Goal: Task Accomplishment & Management: Use online tool/utility

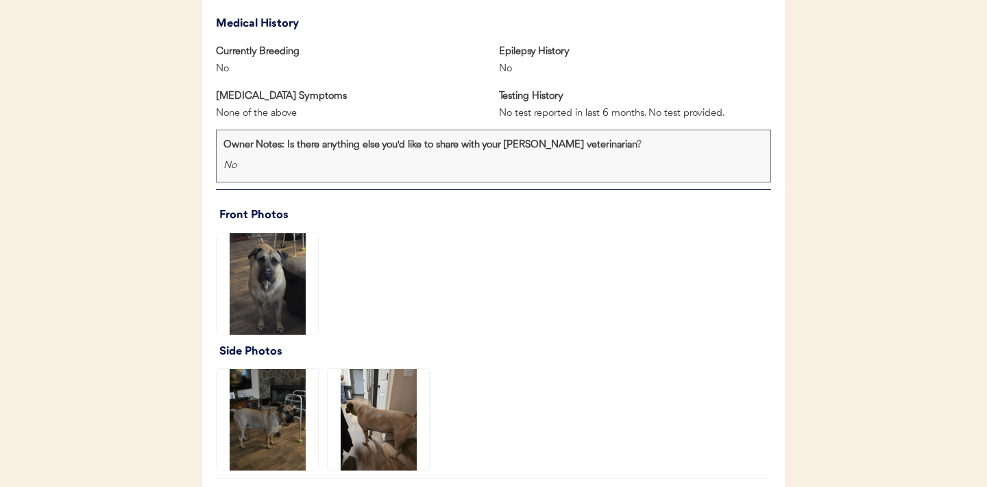
scroll to position [1029, 0]
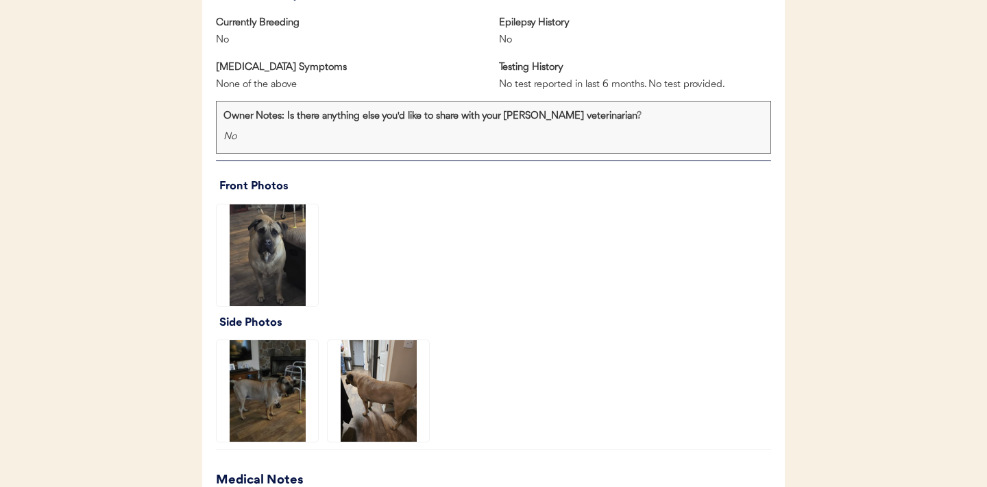
click at [245, 254] on img at bounding box center [267, 254] width 101 height 101
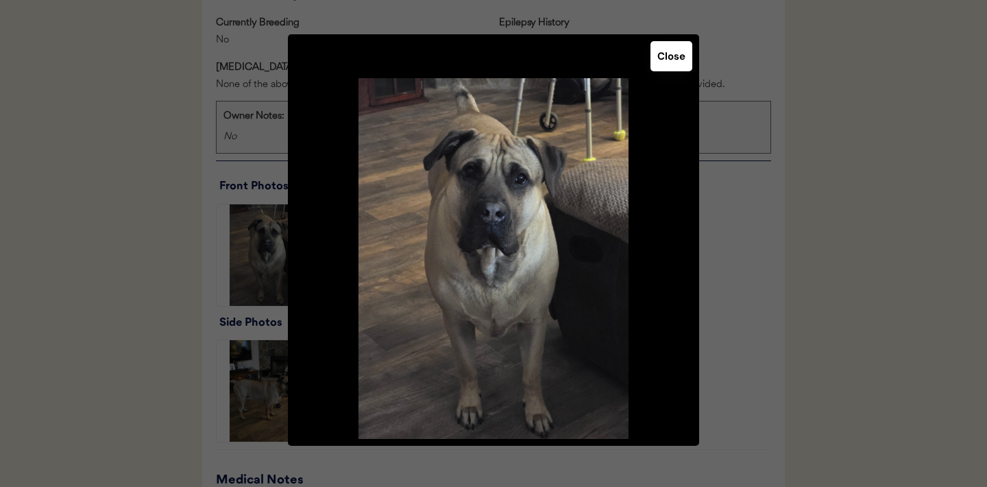
click at [672, 64] on button "Close" at bounding box center [671, 56] width 42 height 30
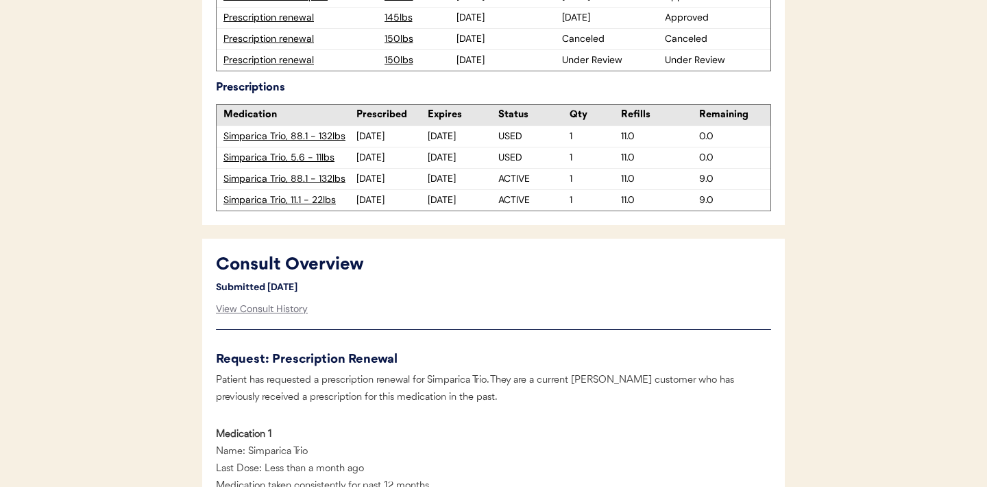
scroll to position [516, 0]
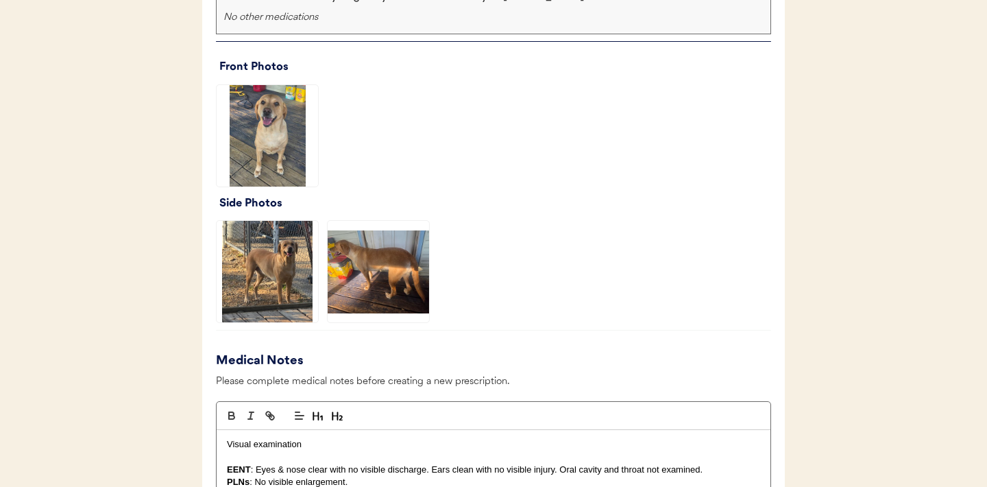
scroll to position [1058, 0]
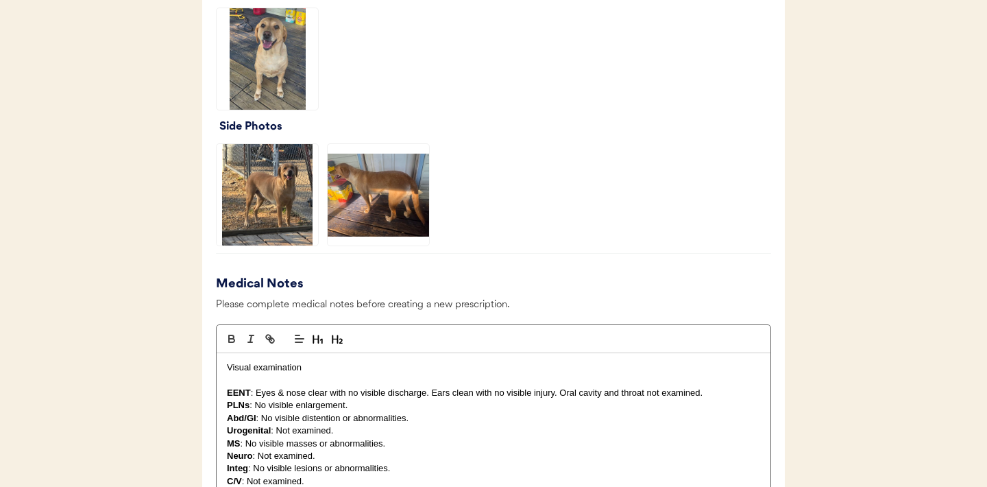
click at [268, 58] on img at bounding box center [267, 58] width 101 height 101
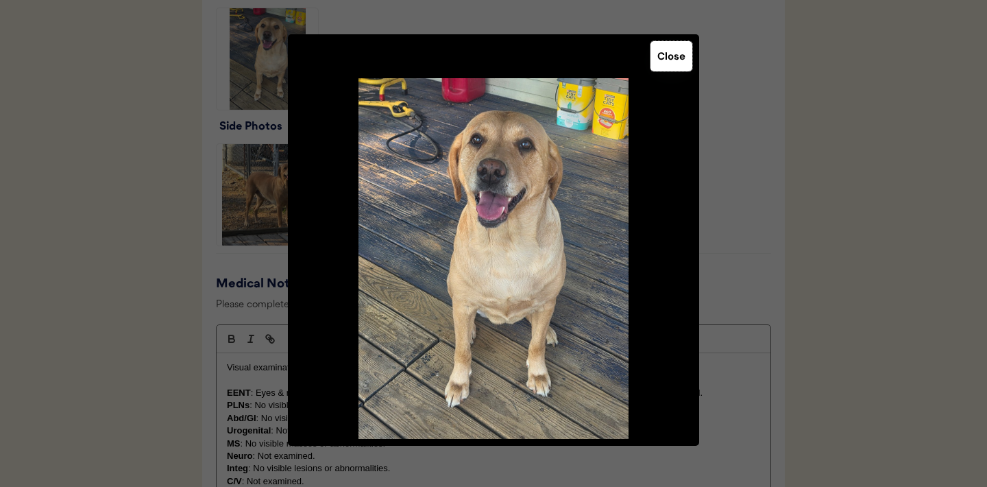
click at [664, 67] on button "Close" at bounding box center [671, 56] width 42 height 30
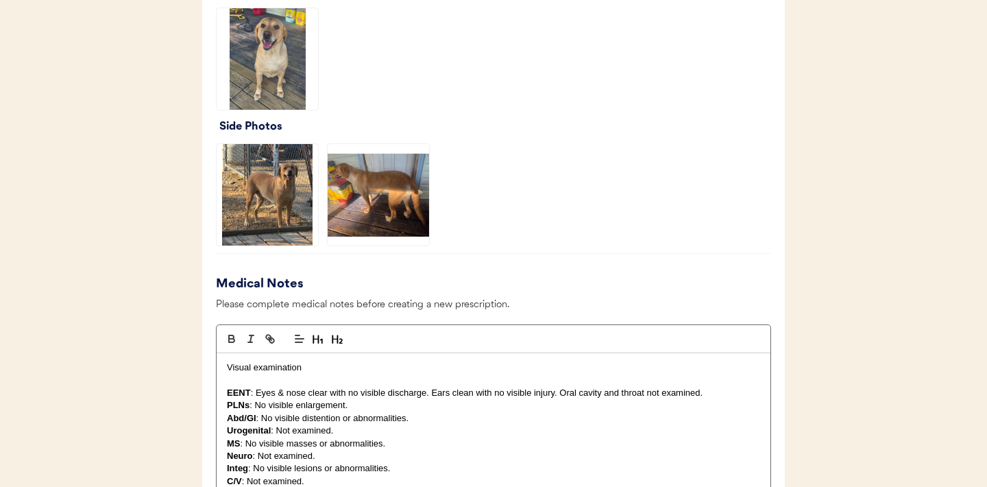
click at [252, 193] on img at bounding box center [267, 194] width 101 height 101
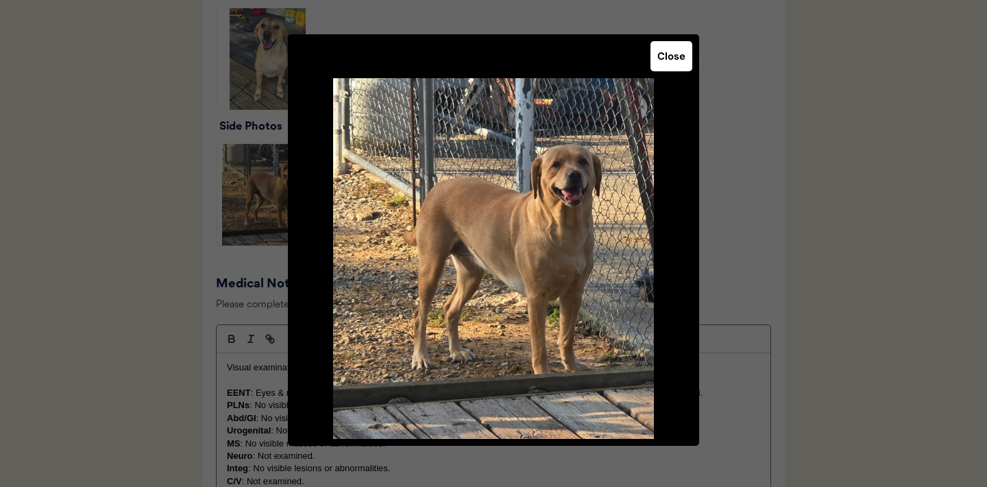
click at [673, 54] on button "Close" at bounding box center [671, 56] width 42 height 30
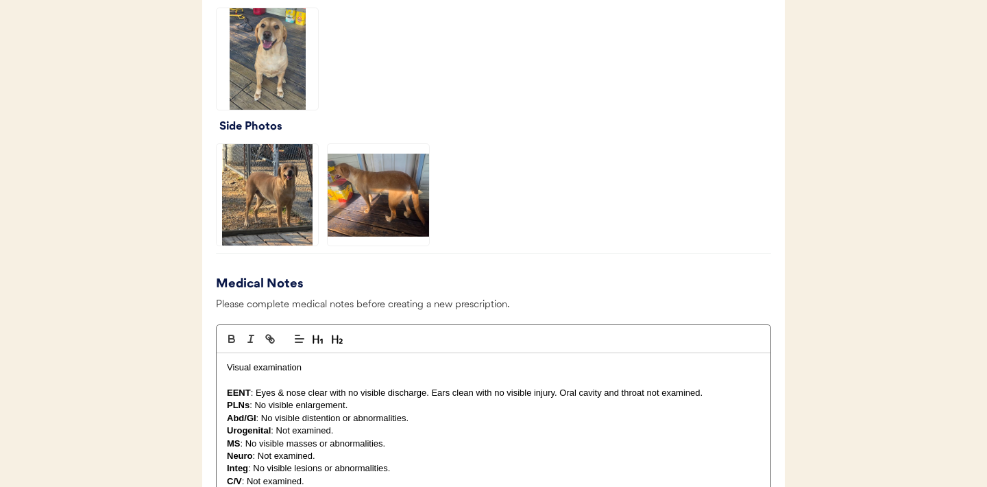
click at [387, 194] on img at bounding box center [378, 194] width 101 height 101
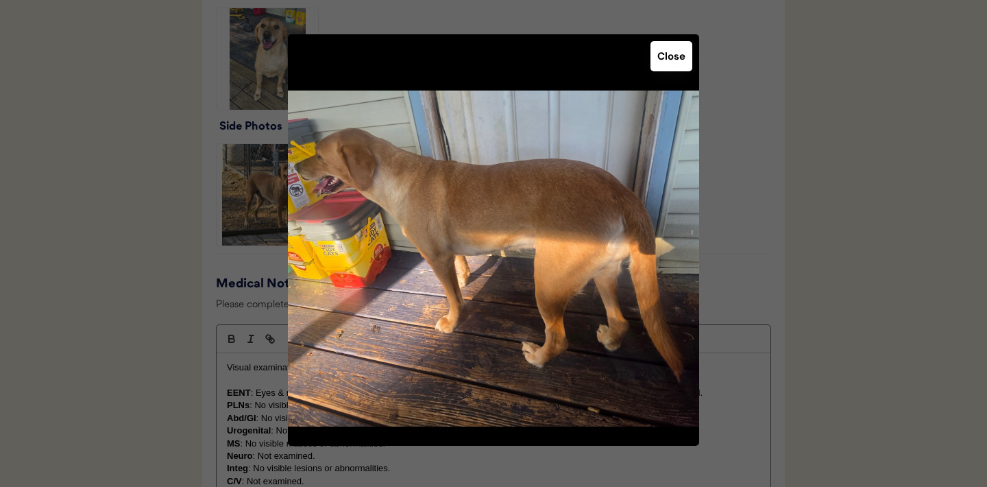
click at [670, 62] on button "Close" at bounding box center [671, 56] width 42 height 30
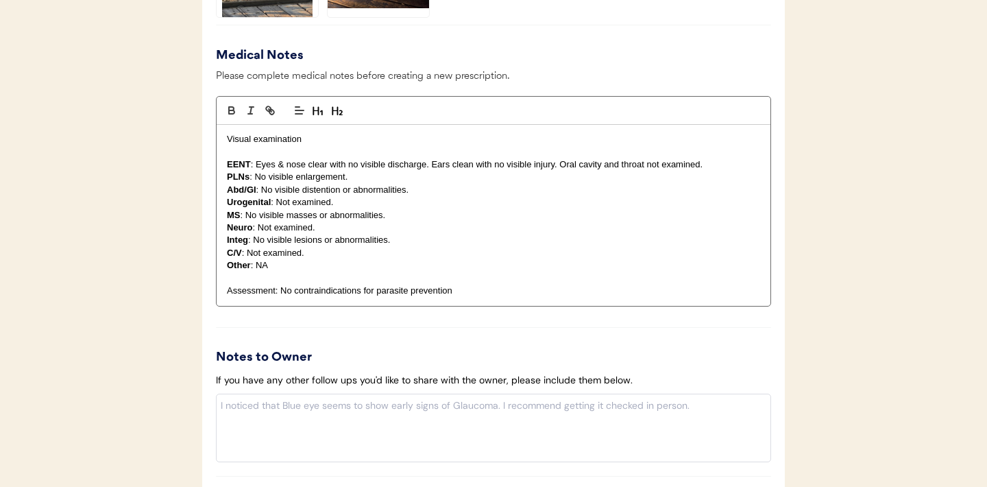
scroll to position [1579, 0]
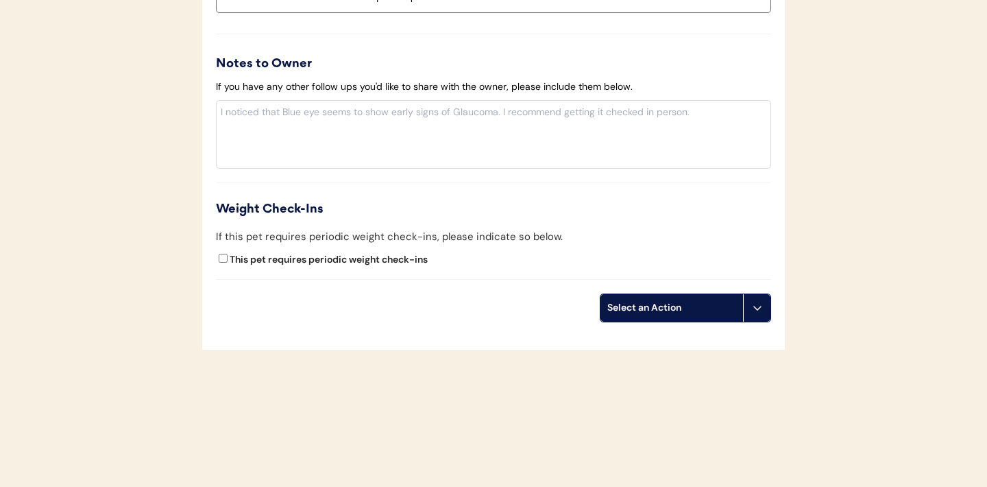
click at [759, 312] on icon at bounding box center [757, 307] width 11 height 11
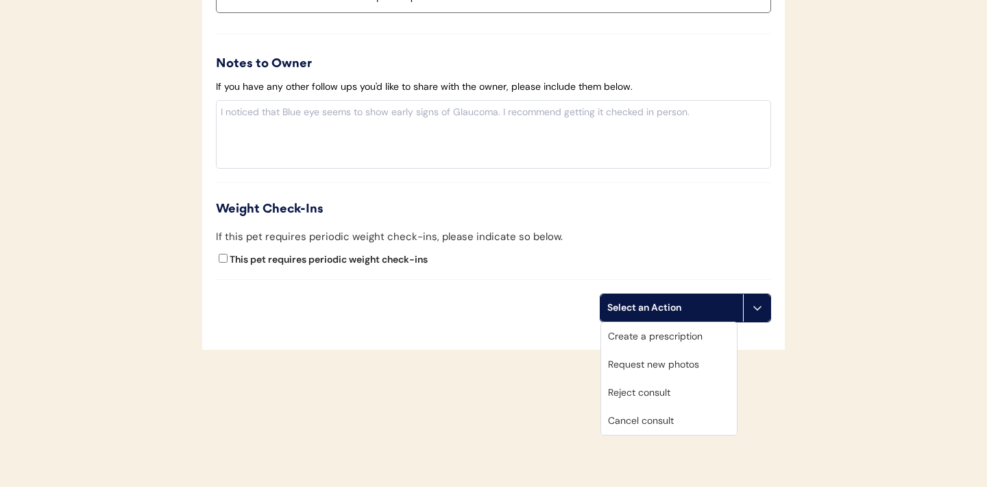
click at [655, 341] on div "Create a prescription" at bounding box center [669, 336] width 136 height 28
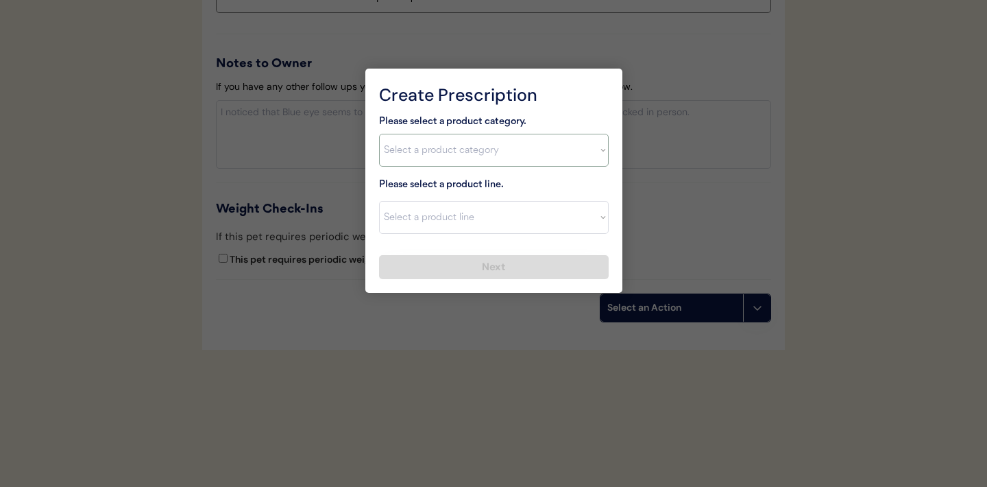
click at [592, 156] on select "Select a product category [MEDICAL_DATA] Antibiotics Anxiety Combo [MEDICAL_DAT…" at bounding box center [494, 150] width 230 height 33
select select ""flea___tick""
click at [597, 225] on select "Select a product line" at bounding box center [494, 217] width 230 height 33
click at [592, 163] on select "Select a product category Allergies Antibiotics Anxiety Combo Parasite Preventi…" at bounding box center [494, 150] width 230 height 33
click at [597, 218] on select "Select a product line Advantix II Bravecto 1 Month Bravecto 1 Month (3 Month) B…" at bounding box center [494, 217] width 230 height 33
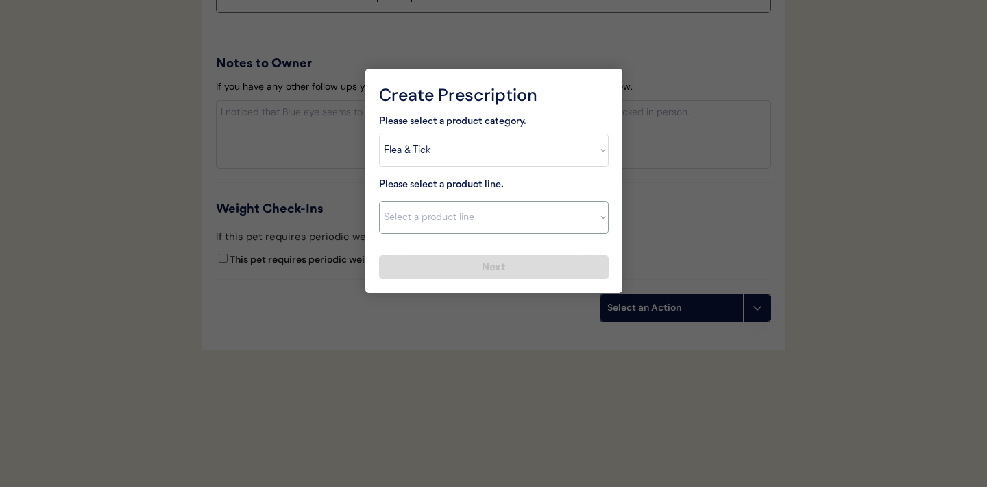
select select ""Bravecto 1 Month""
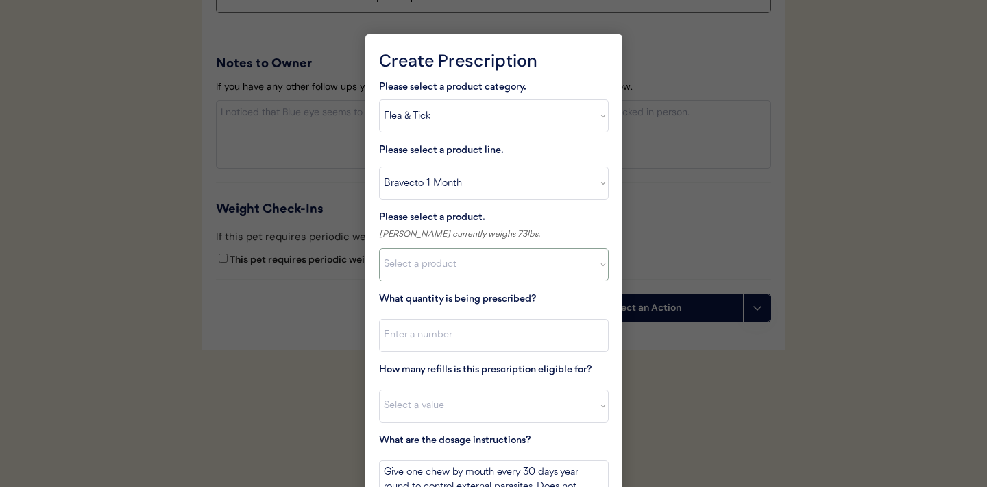
click at [581, 265] on select "Select a product Bravecto 1 Month, 4.4 - 9.9lbs Bravecto 1 Month, 9.9 - 22lbs B…" at bounding box center [494, 264] width 230 height 33
select select ""1348695171700984260__LOOKUP__1711988753680x672727502906700400""
click at [468, 340] on input "input" at bounding box center [494, 335] width 230 height 33
type input "1"
click at [443, 404] on select "Select a value 0 1 2 3 4 5 6 7 8 9 10 11" at bounding box center [494, 405] width 230 height 33
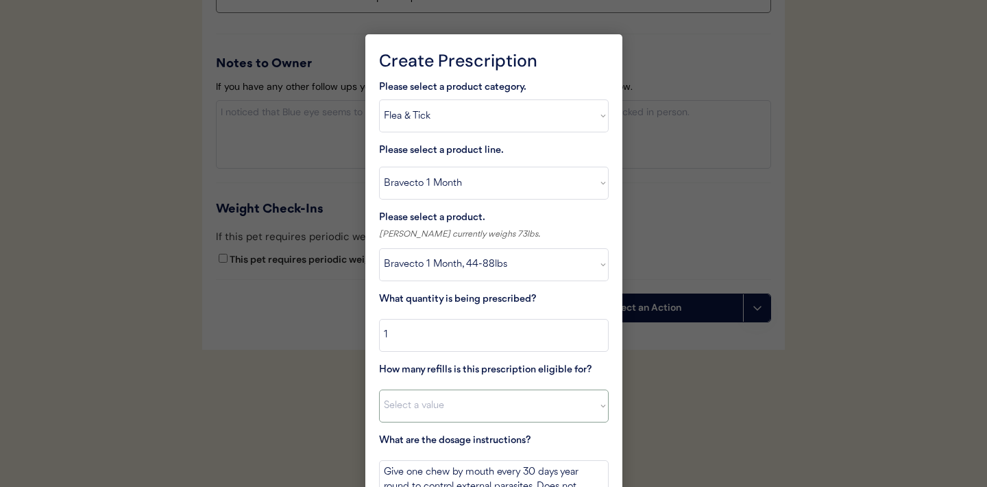
select select "11"
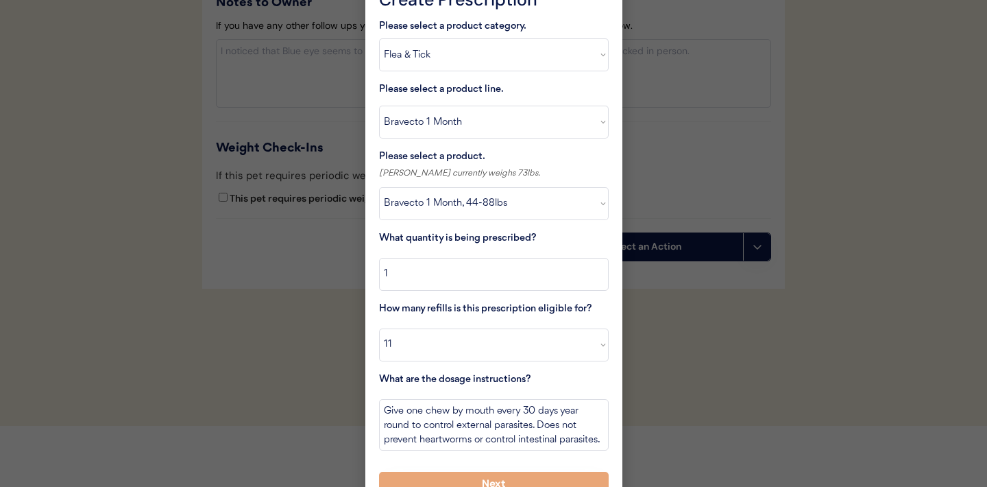
scroll to position [1662, 0]
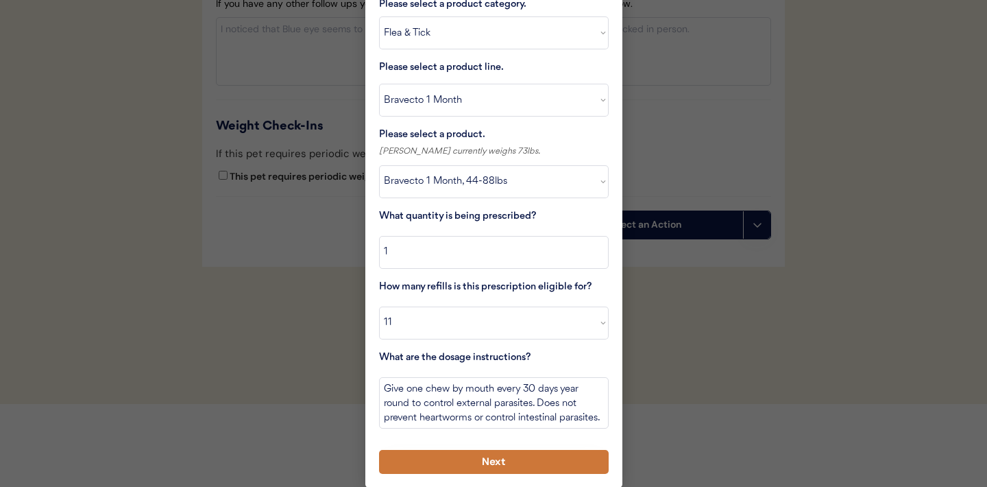
click at [467, 463] on button "Next" at bounding box center [494, 462] width 230 height 24
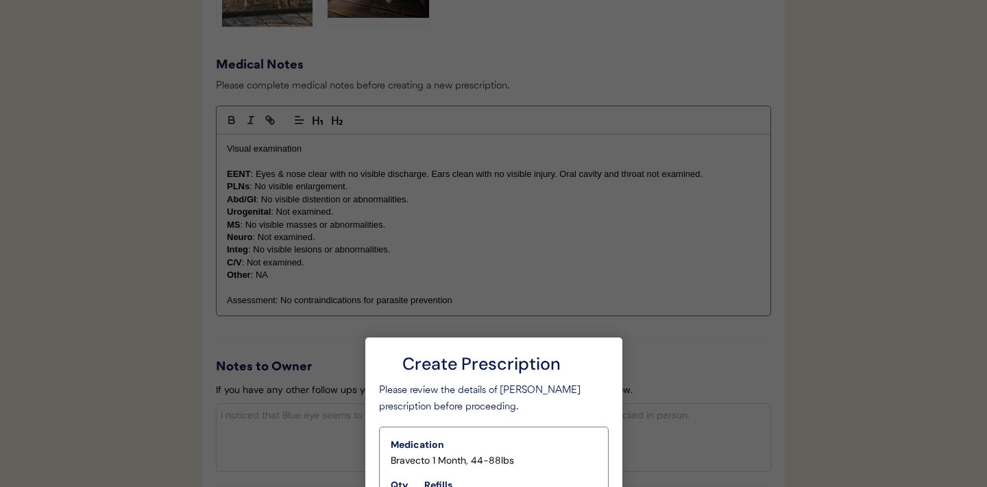
scroll to position [1579, 0]
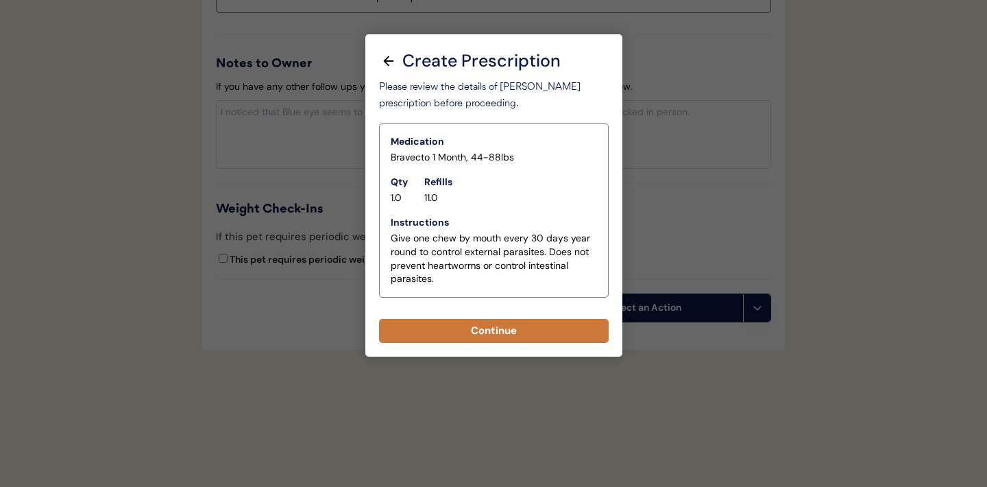
click at [499, 337] on button "Continue" at bounding box center [494, 331] width 230 height 24
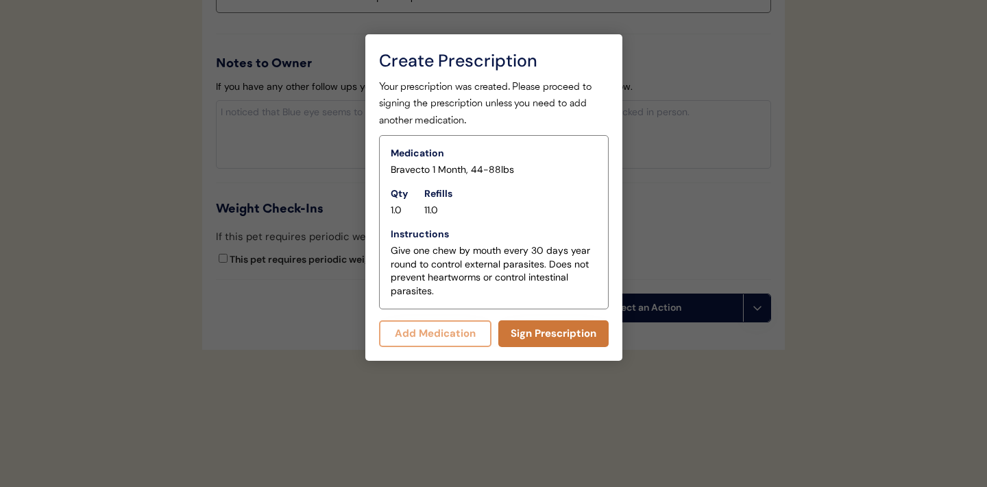
click at [540, 334] on button "Sign Prescription" at bounding box center [553, 333] width 110 height 27
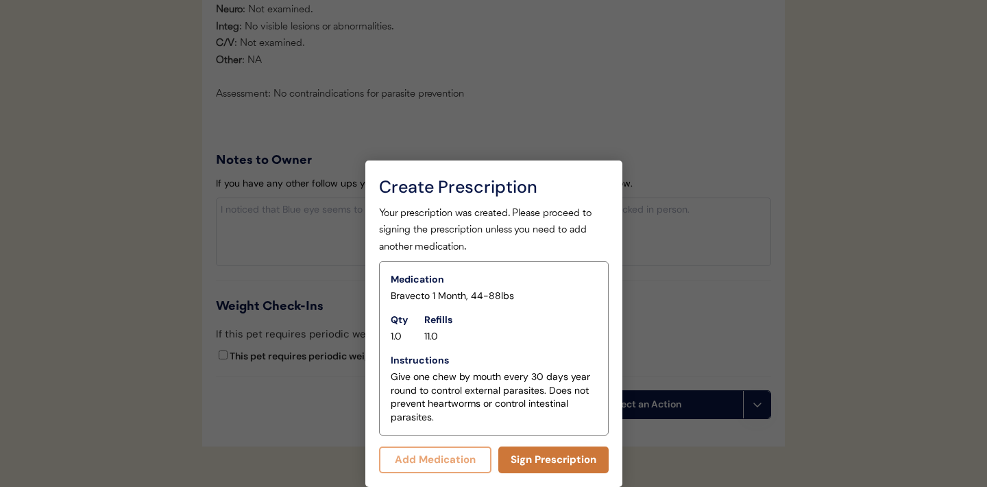
scroll to position [1567, 0]
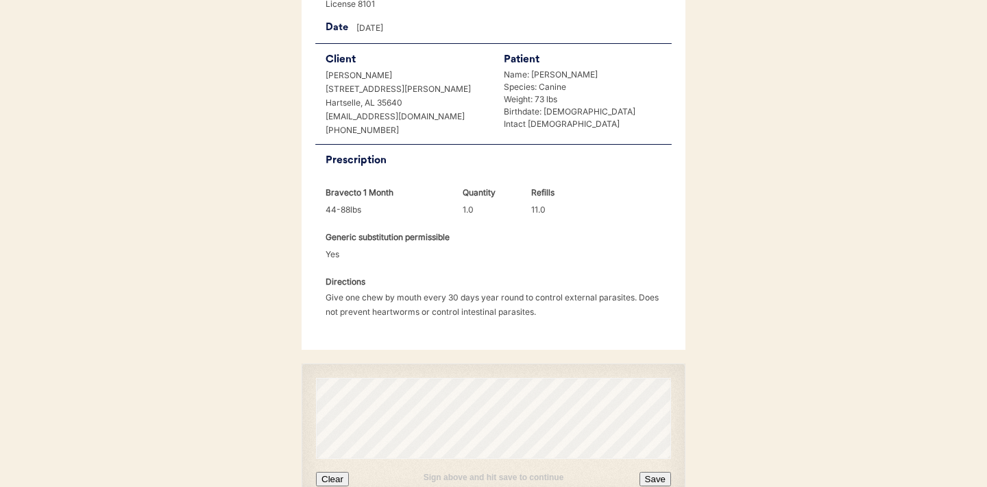
scroll to position [352, 0]
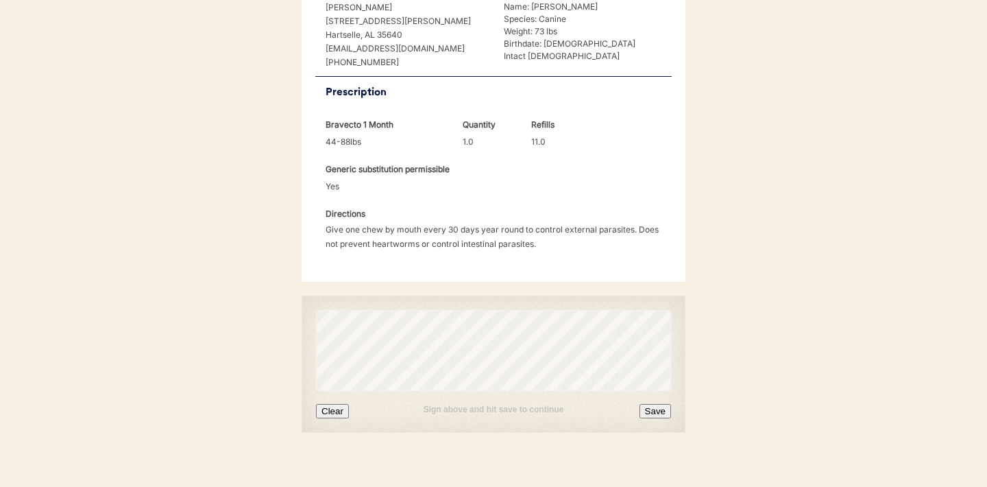
click at [336, 404] on button "Clear" at bounding box center [332, 411] width 33 height 14
click at [658, 404] on button "Save" at bounding box center [655, 411] width 32 height 14
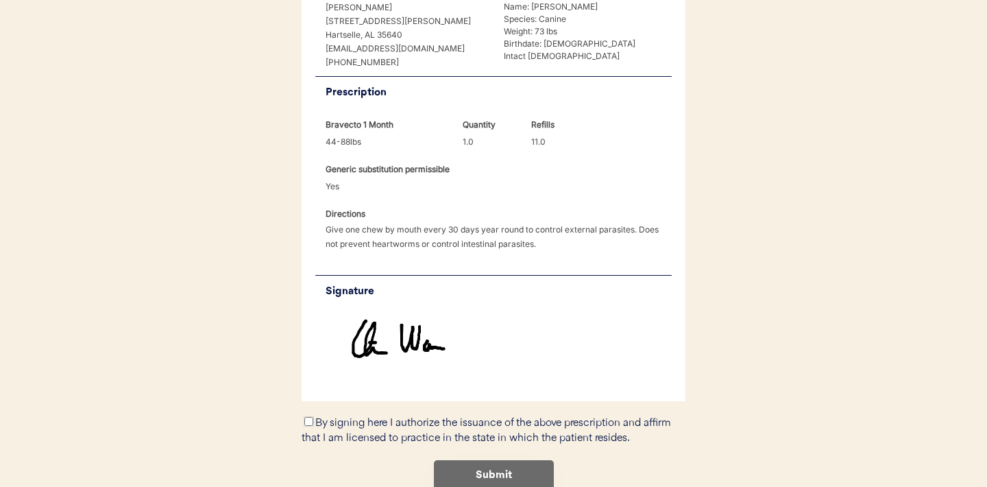
click at [309, 417] on input "By signing here I authorize the issuance of the above prescription and affirm t…" at bounding box center [308, 421] width 9 height 9
checkbox input "true"
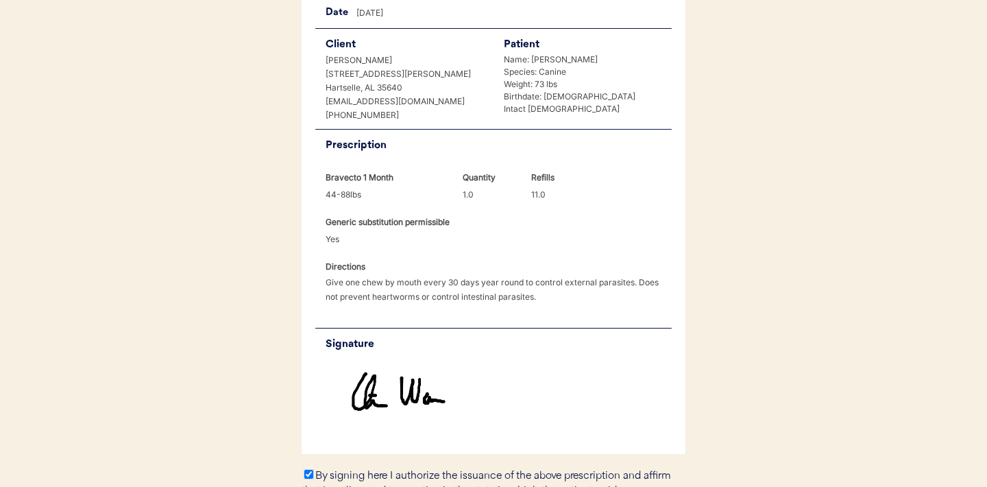
scroll to position [411, 0]
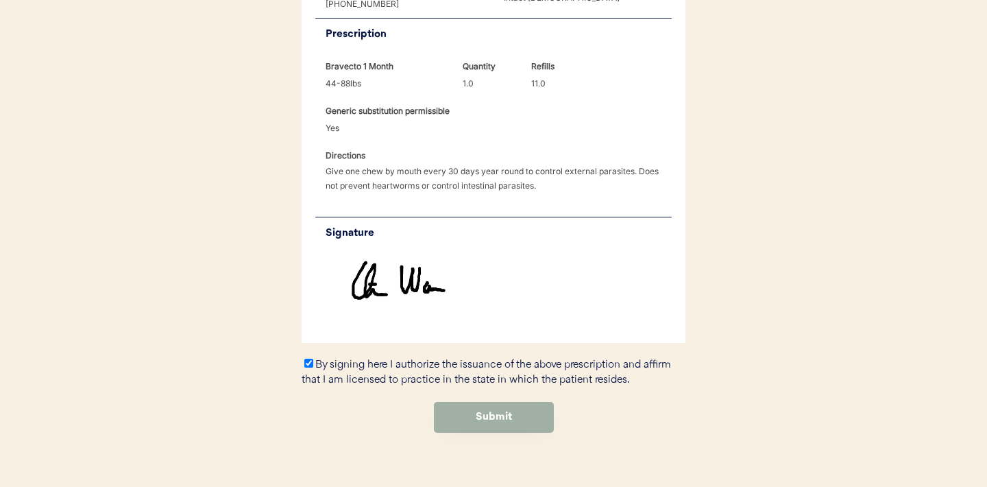
click at [521, 403] on button "Submit" at bounding box center [494, 417] width 120 height 31
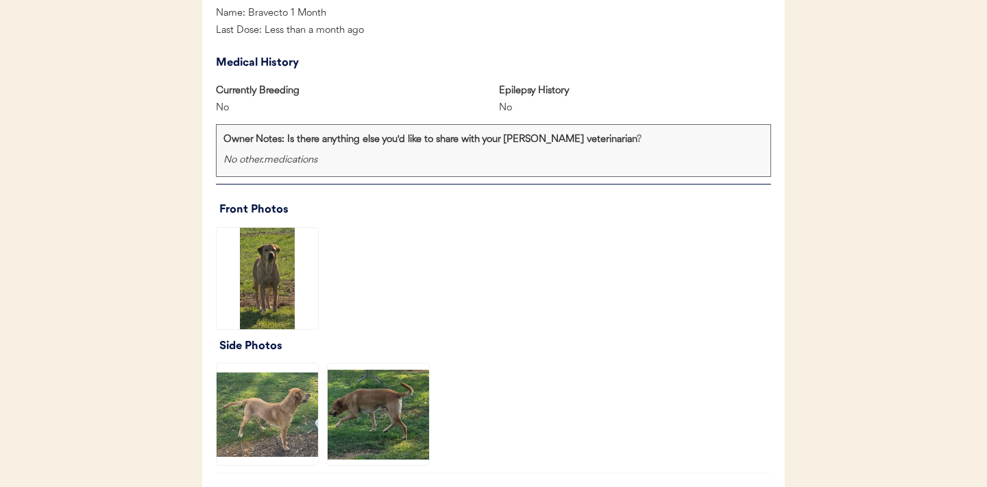
scroll to position [840, 0]
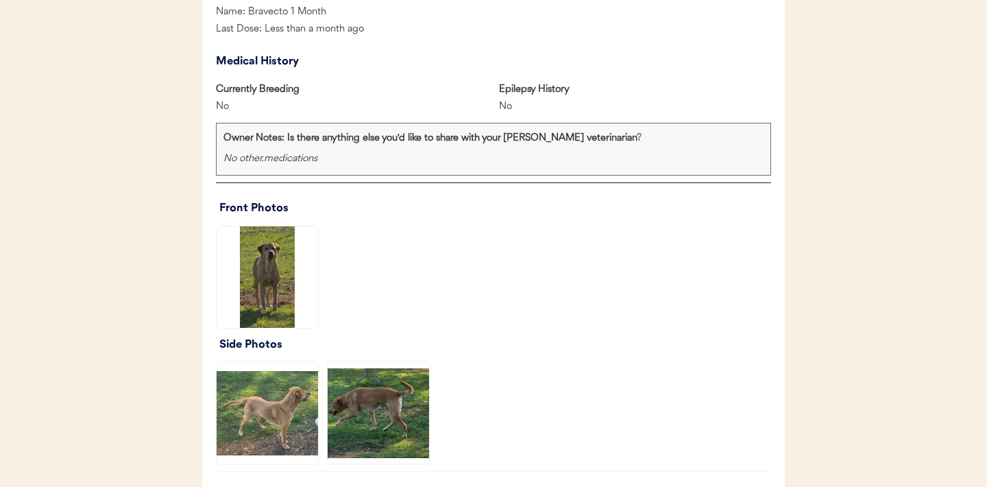
click at [258, 276] on img at bounding box center [267, 276] width 101 height 101
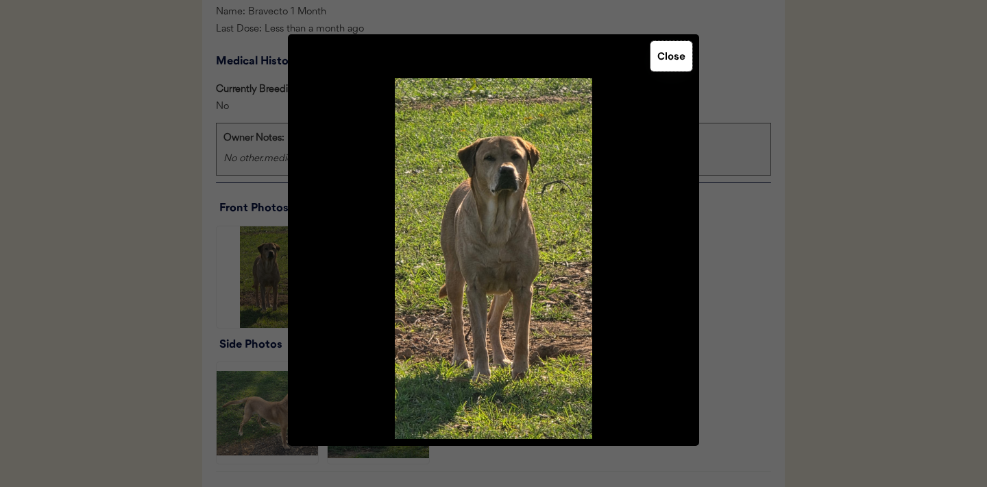
click at [676, 60] on button "Close" at bounding box center [671, 56] width 42 height 30
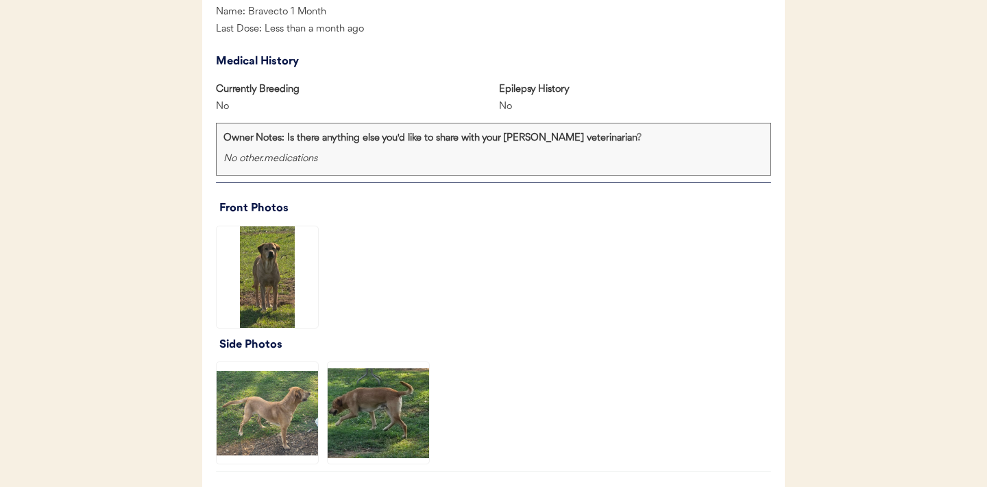
click at [285, 405] on img at bounding box center [267, 412] width 101 height 101
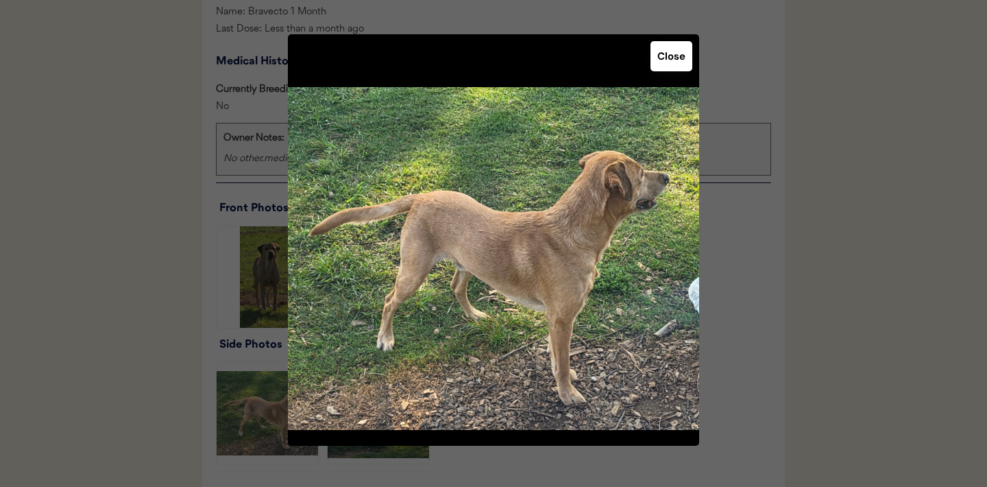
click at [666, 62] on button "Close" at bounding box center [671, 56] width 42 height 30
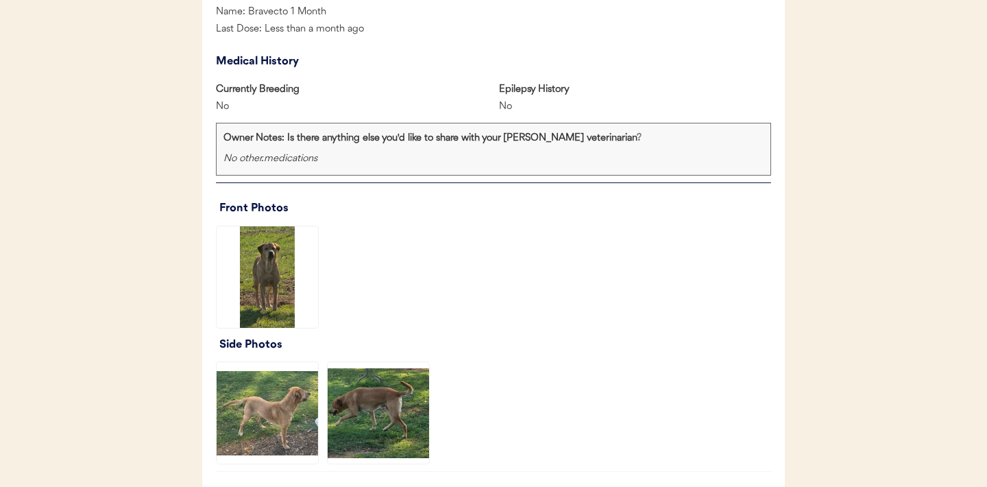
click at [387, 430] on img at bounding box center [378, 412] width 101 height 101
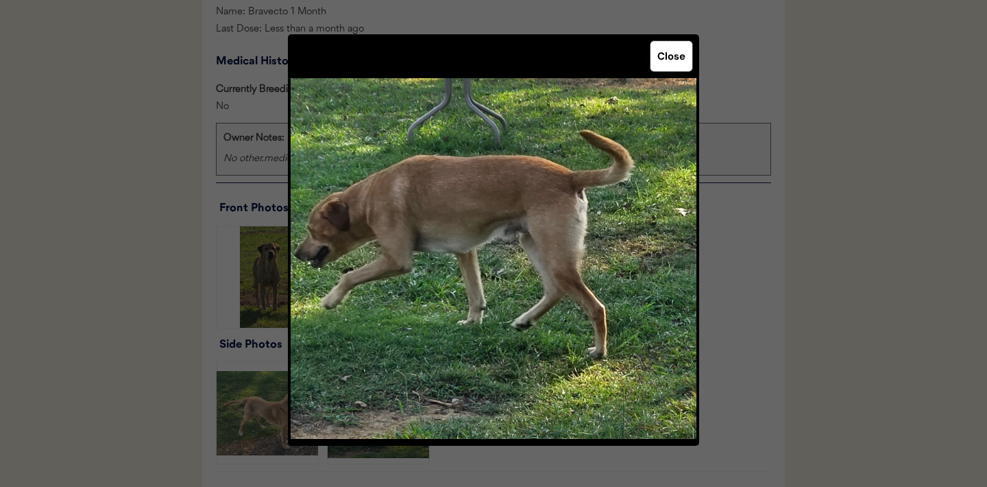
click at [681, 58] on button "Close" at bounding box center [671, 56] width 42 height 30
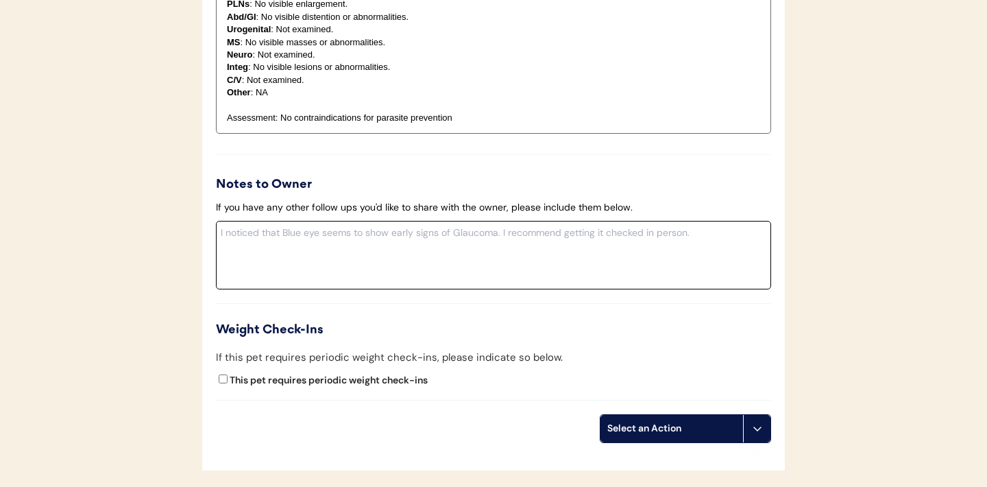
scroll to position [1579, 0]
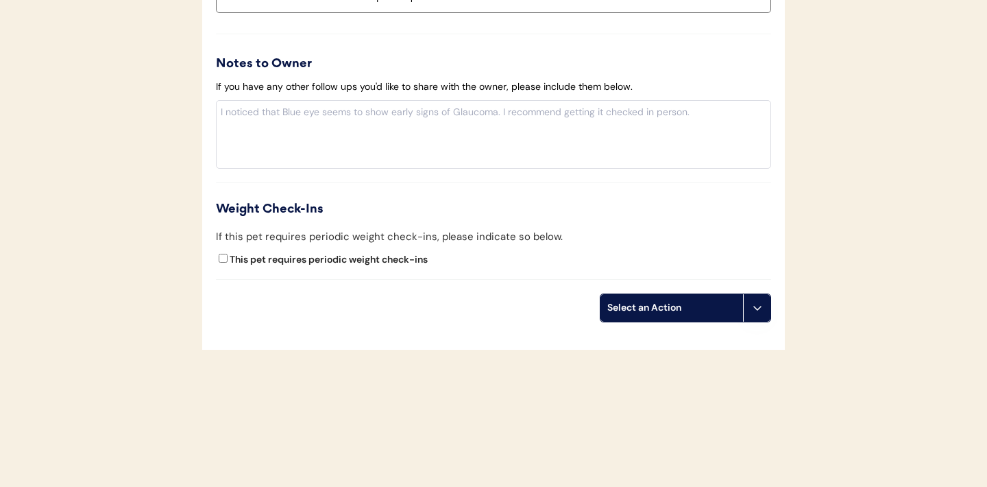
click at [755, 310] on icon at bounding box center [757, 307] width 11 height 11
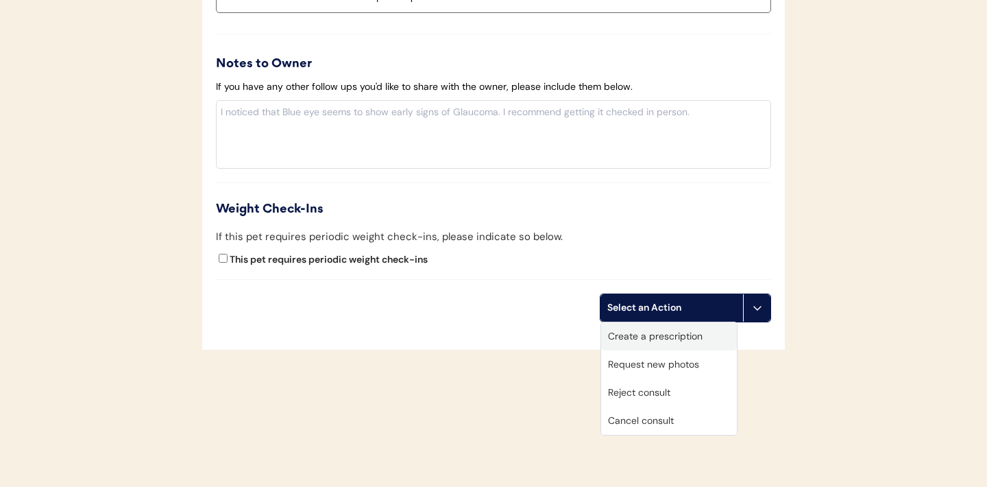
click at [646, 339] on div "Create a prescription" at bounding box center [669, 336] width 136 height 28
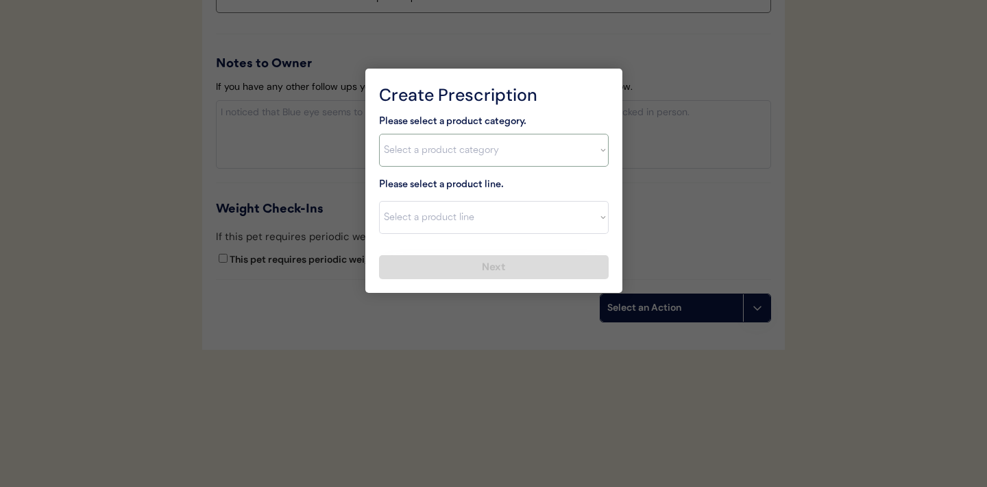
click at [600, 156] on select "Select a product category Allergies Antibiotics Anxiety Combo Parasite Preventi…" at bounding box center [494, 150] width 230 height 33
select select ""flea___tick""
click at [607, 215] on select "Select a product line" at bounding box center [494, 217] width 230 height 33
click at [593, 159] on select "Select a product category Allergies Antibiotics Anxiety Combo Parasite Preventi…" at bounding box center [494, 150] width 230 height 33
click at [583, 228] on select "Select a product line Advantix II Bravecto 1 Month Bravecto 1 Month (3 Month) B…" at bounding box center [494, 217] width 230 height 33
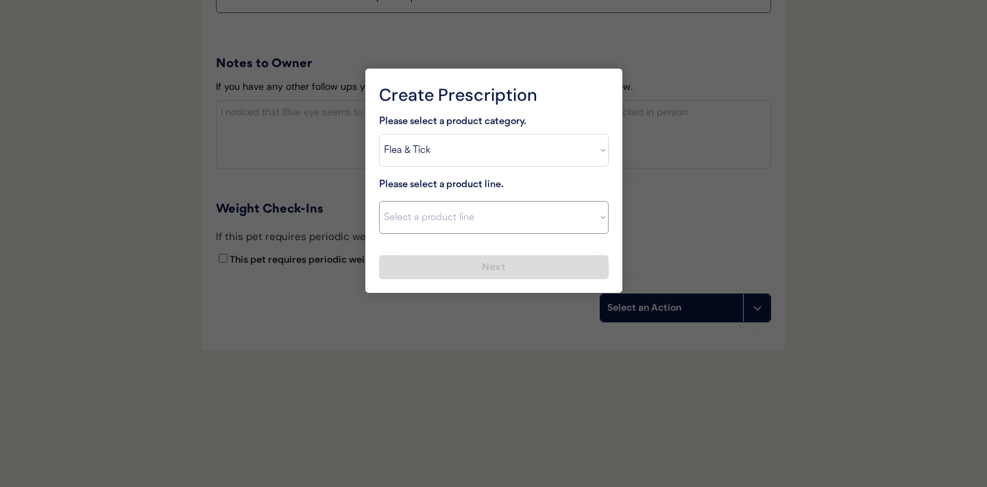
select select ""Bravecto 1 Month""
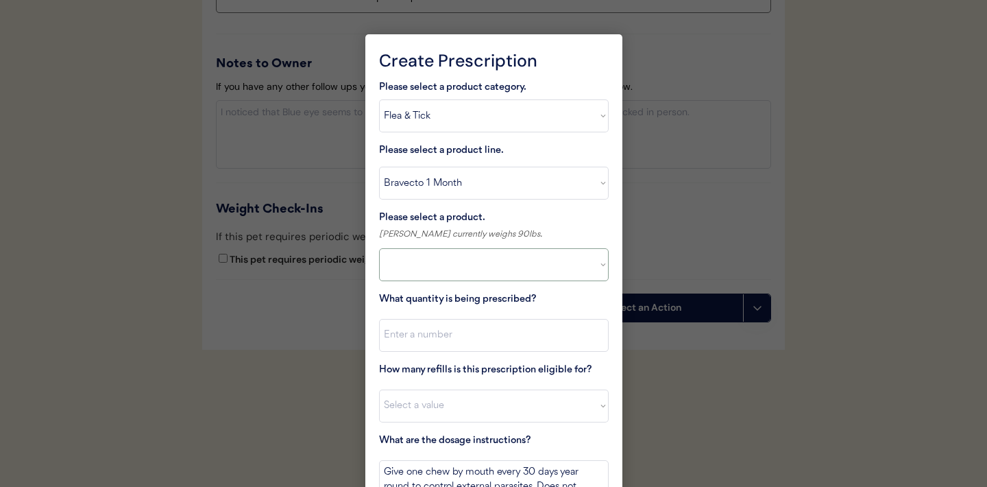
select select ""PLACEHOLDER_1427118222253""
click at [567, 275] on select "Select a product Bravecto 1 Month, 4.4 - 9.9lbs Bravecto 1 Month, 9.9 - 22lbs B…" at bounding box center [494, 264] width 230 height 33
click at [598, 184] on select "Select a product line Advantix II Bravecto 1 Month Bravecto 1 Month (3 Month) B…" at bounding box center [494, 183] width 230 height 33
select select ""NexGard""
click at [586, 258] on select "Select a product NexGard, 4 - 10lbs NexGard, 10.1 - 24lbs NexGard, 24.1 - 60lbs…" at bounding box center [494, 264] width 230 height 33
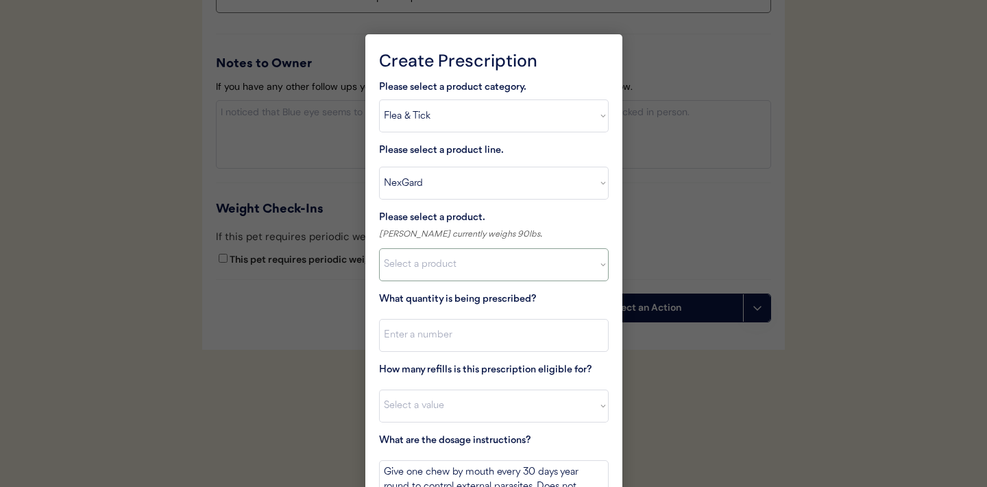
select select ""1348695171700984260__LOOKUP__1670802184069x769842999752052000""
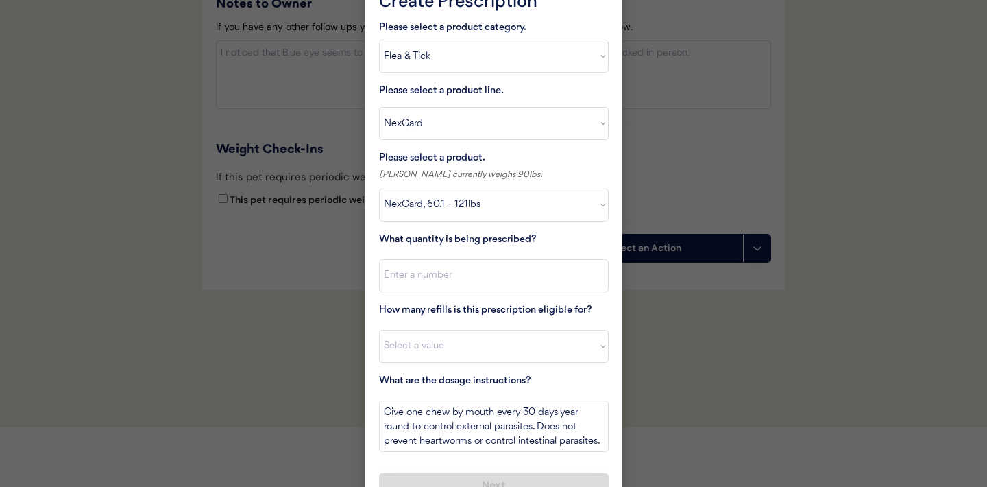
scroll to position [1646, 0]
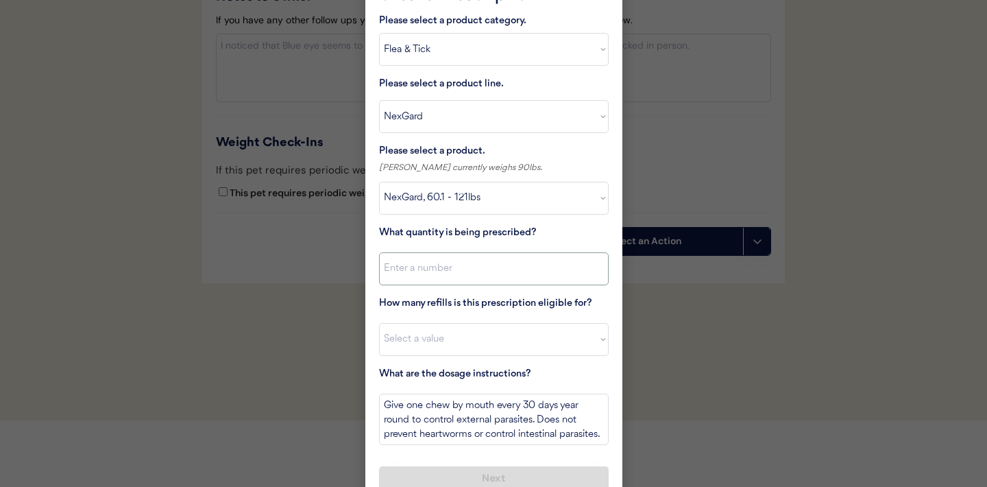
click at [428, 272] on input "input" at bounding box center [494, 268] width 230 height 33
type input "1"
click at [422, 339] on select "Select a value 0 1 2 3 4 5 6 7 8 9 10 11" at bounding box center [494, 339] width 230 height 33
select select "11"
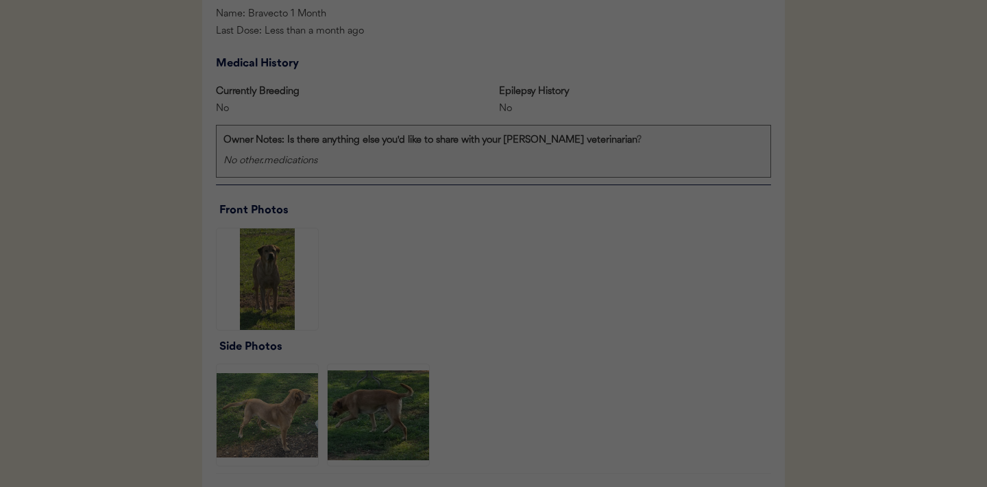
scroll to position [974, 0]
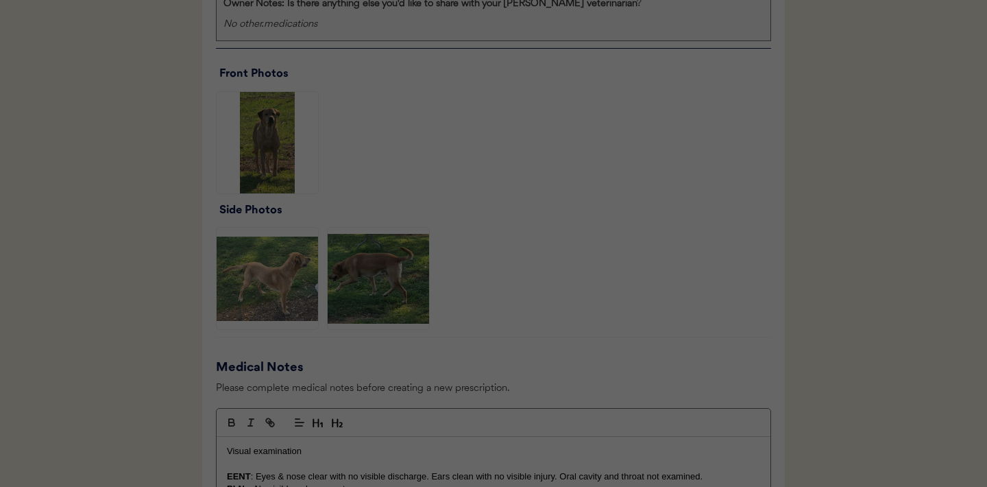
click at [480, 330] on div at bounding box center [493, 243] width 987 height 487
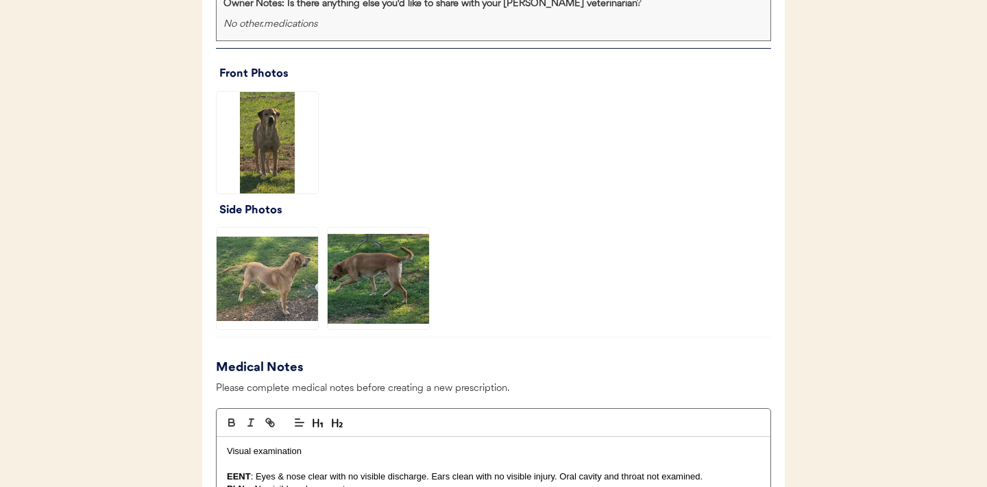
click at [371, 289] on img at bounding box center [378, 278] width 101 height 101
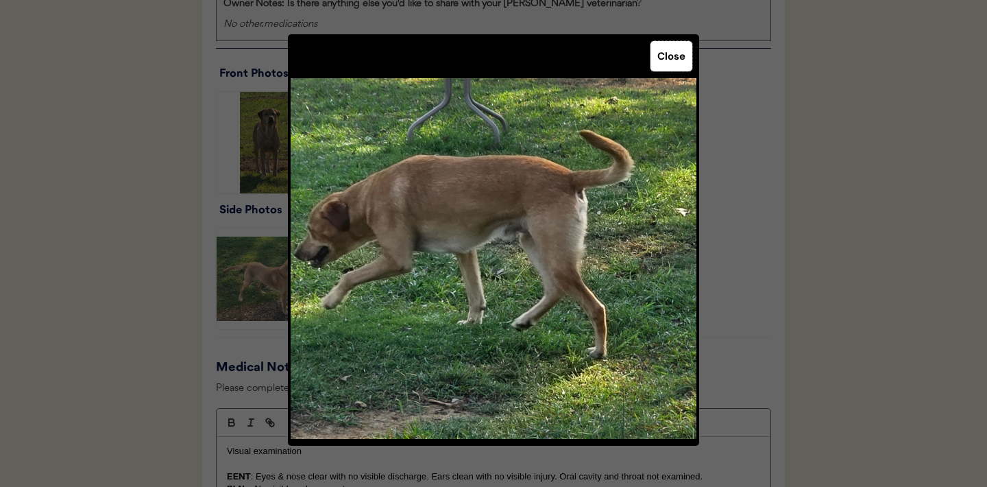
click at [668, 62] on button "Close" at bounding box center [671, 56] width 42 height 30
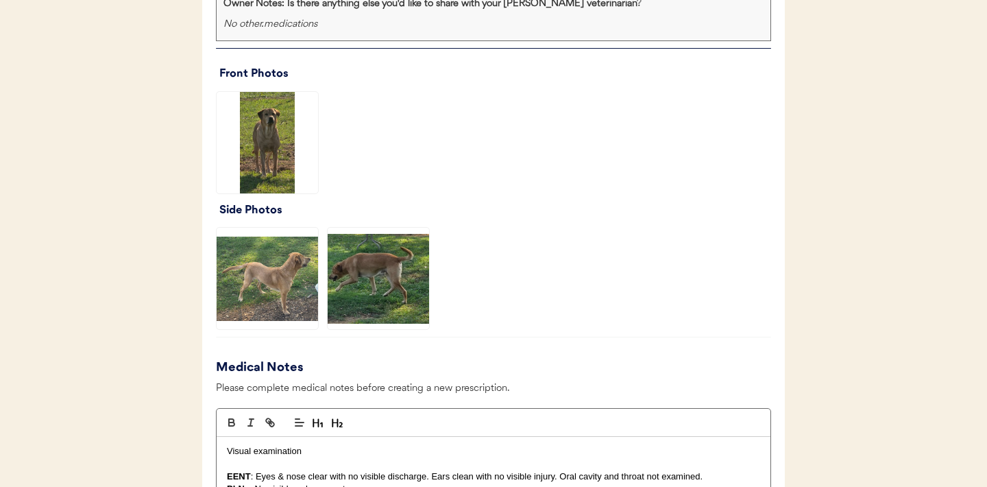
click at [265, 132] on img at bounding box center [267, 142] width 101 height 101
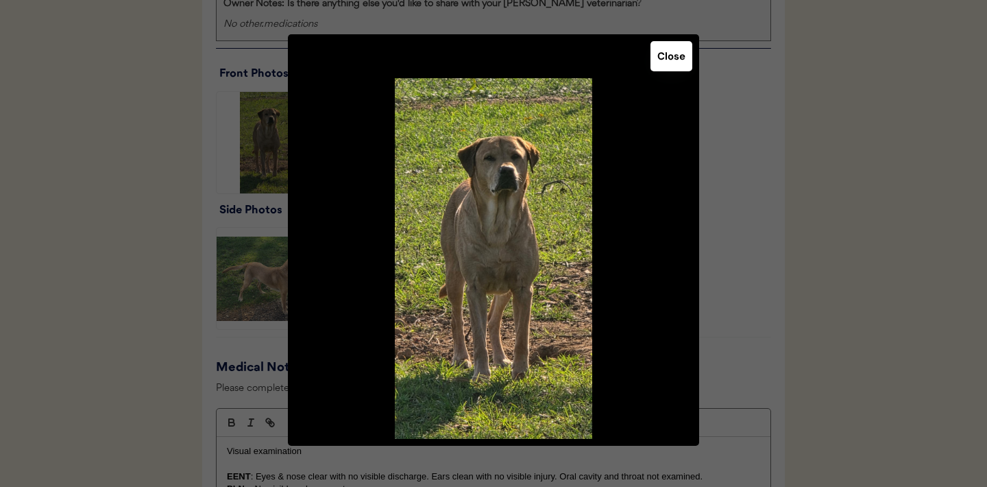
click at [659, 62] on button "Close" at bounding box center [671, 56] width 42 height 30
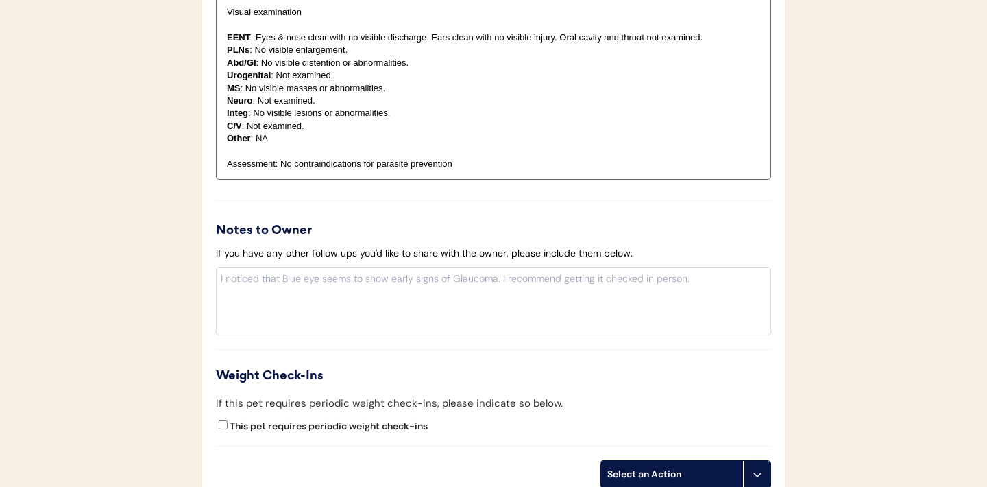
scroll to position [1579, 0]
